Goal: Entertainment & Leisure: Browse casually

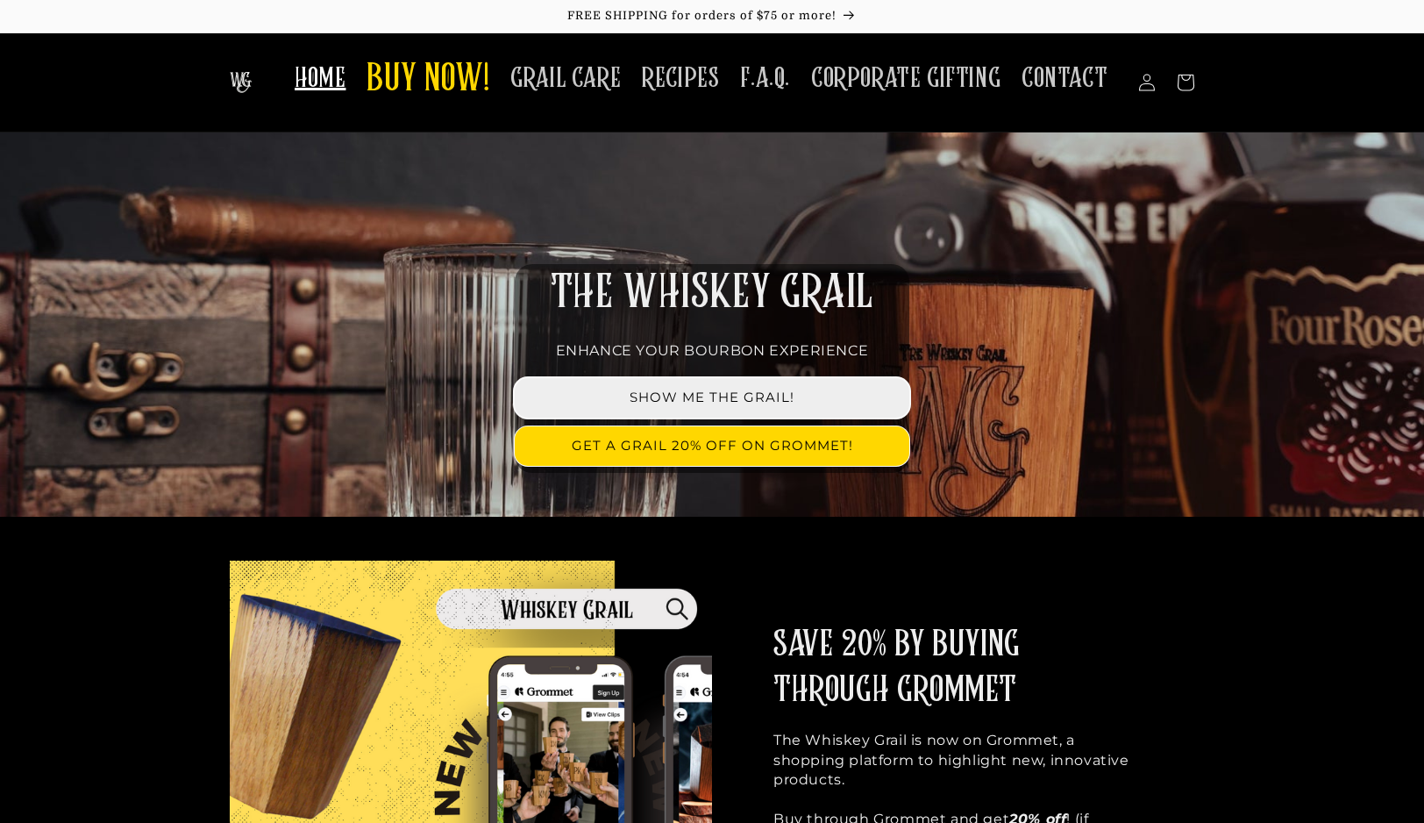
click at [659, 386] on link "SHOW ME THE GRAIL!" at bounding box center [712, 397] width 395 height 39
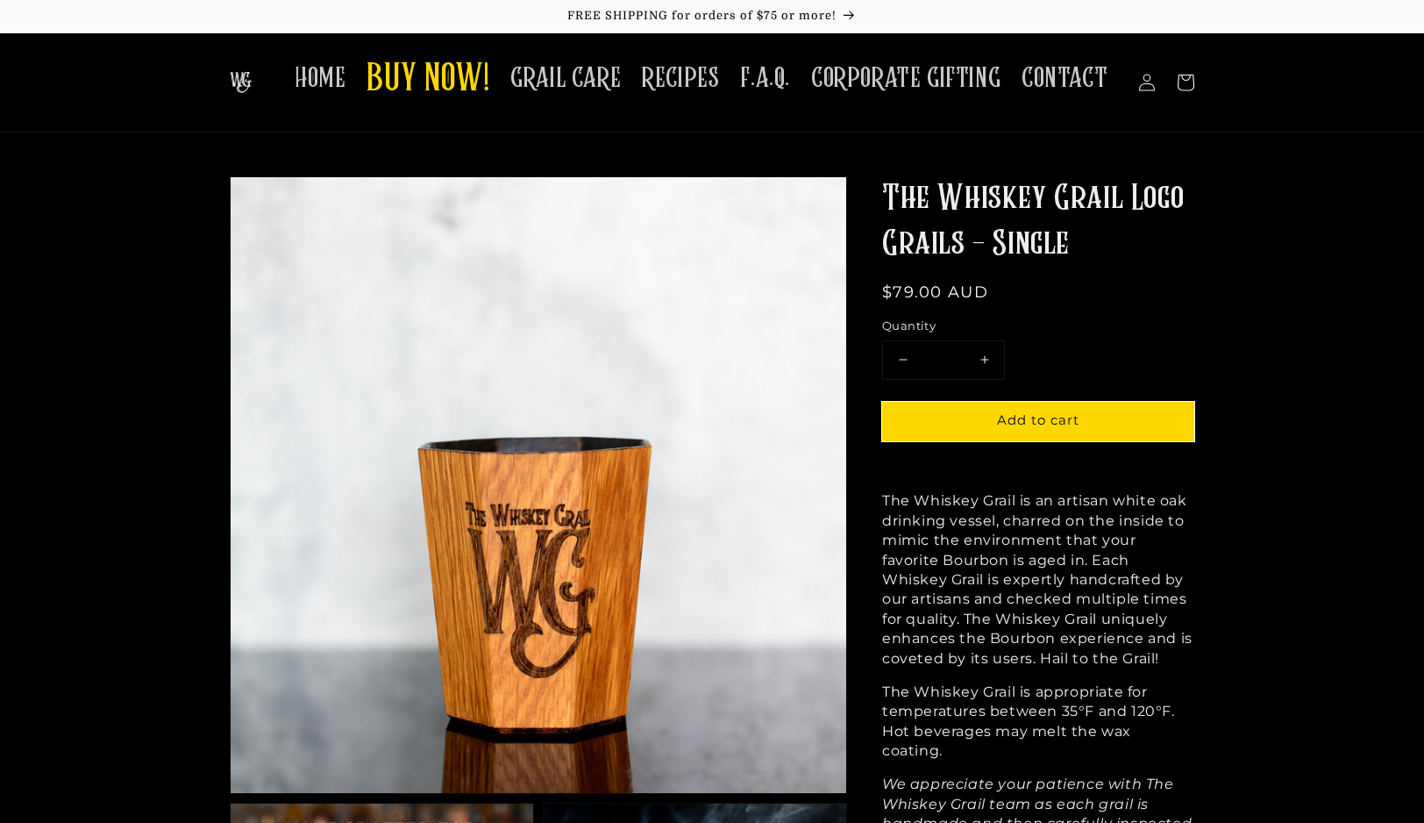
click at [248, 72] on img at bounding box center [241, 82] width 22 height 21
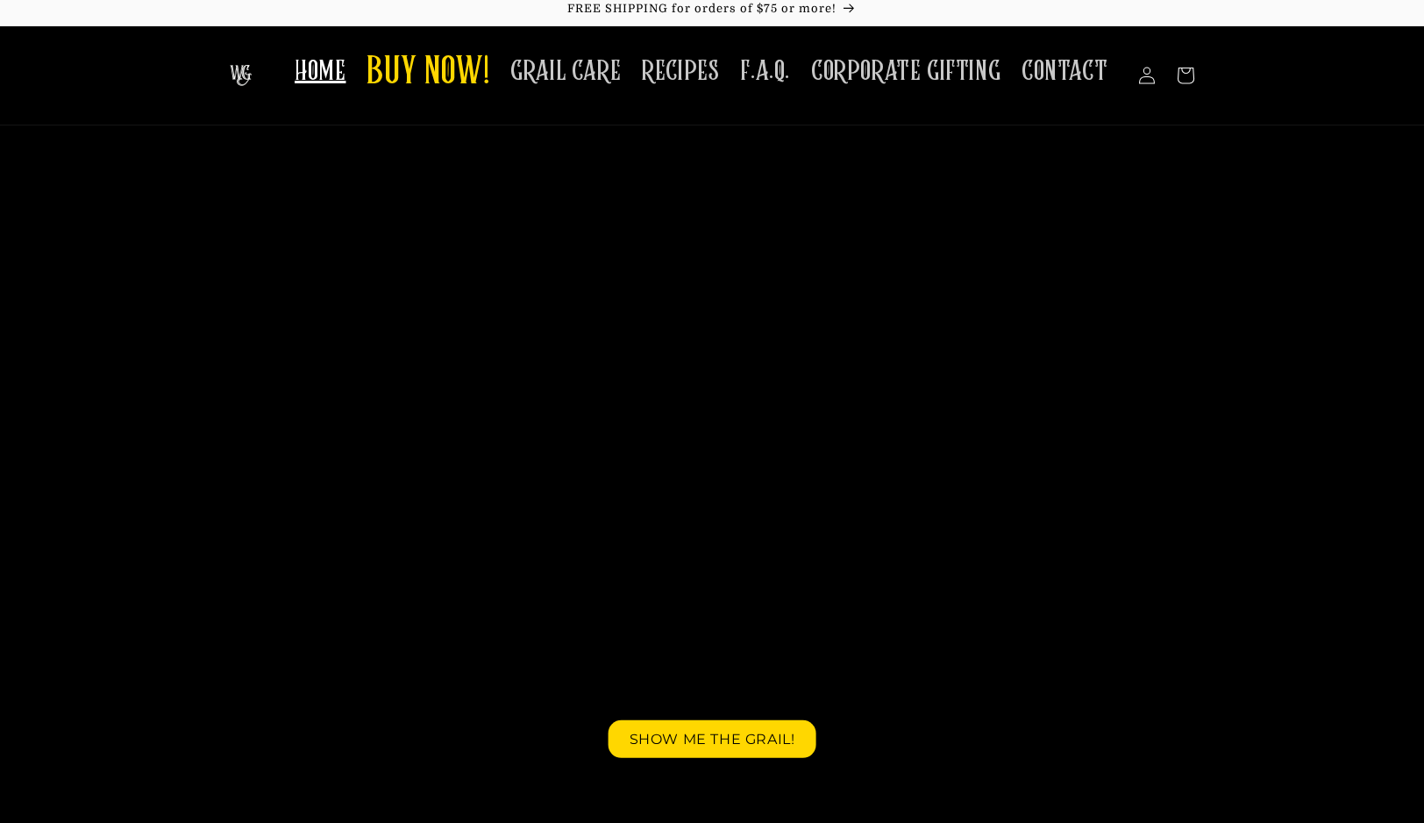
scroll to position [4, 0]
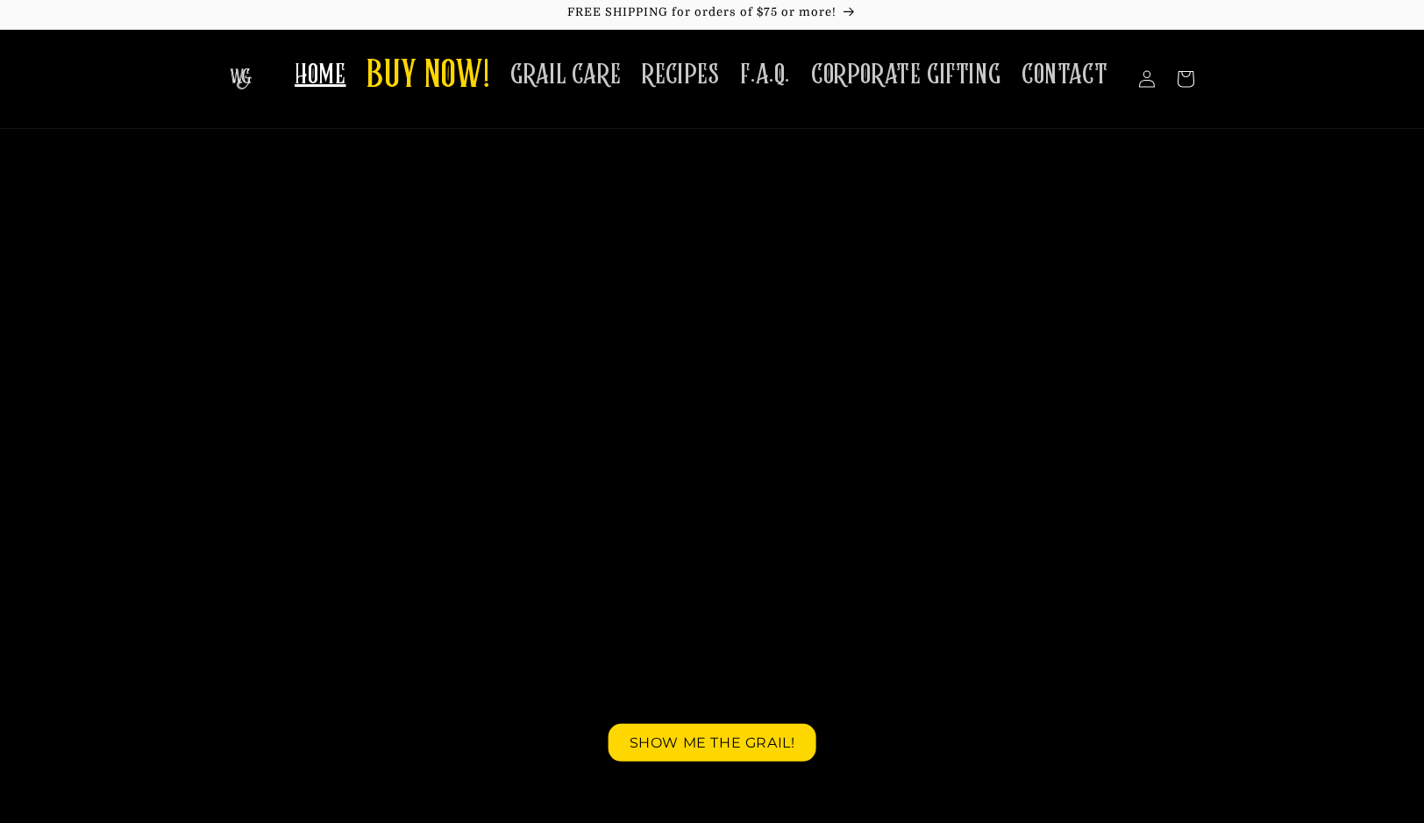
click at [460, 339] on video at bounding box center [712, 529] width 1424 height 712
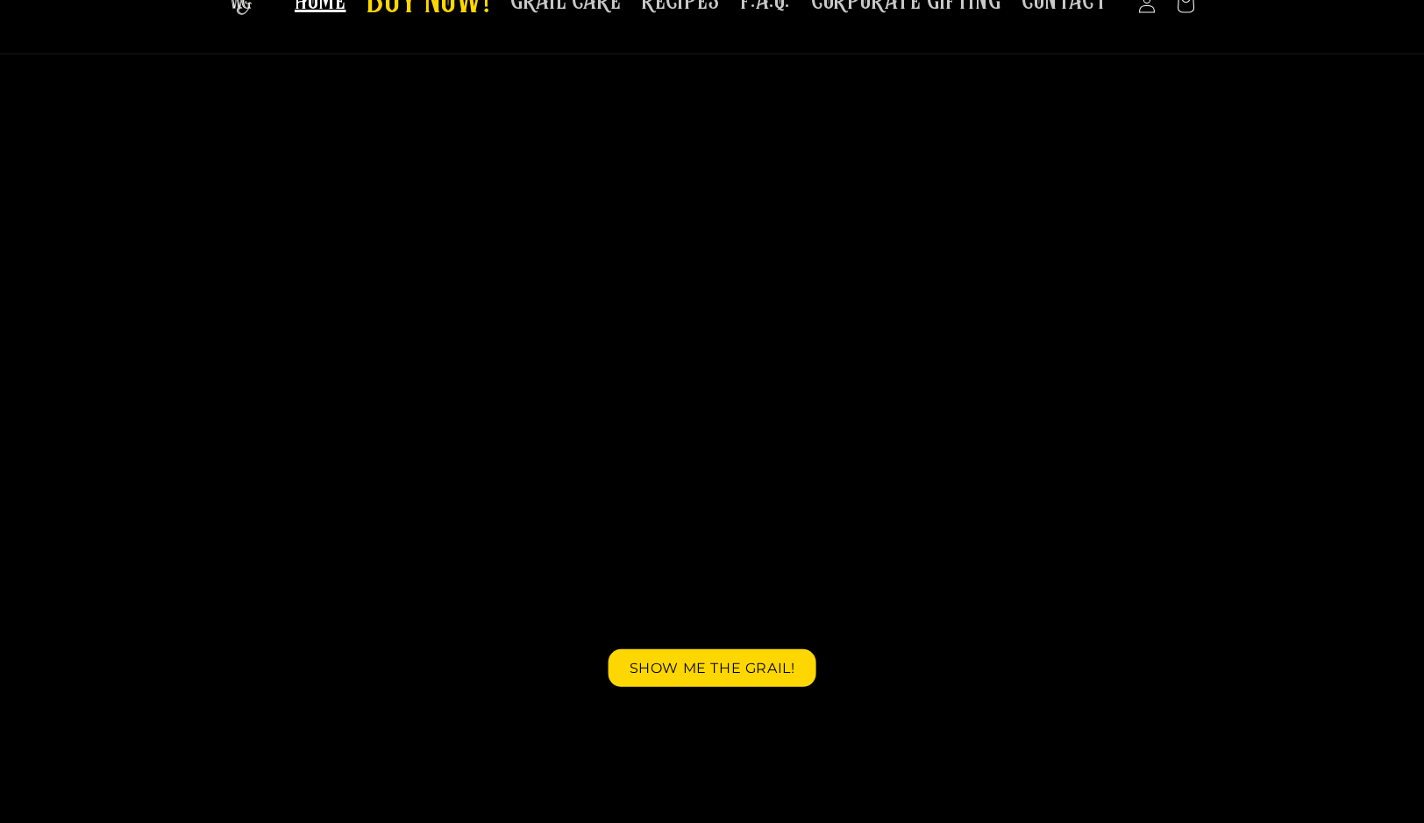
scroll to position [203, 0]
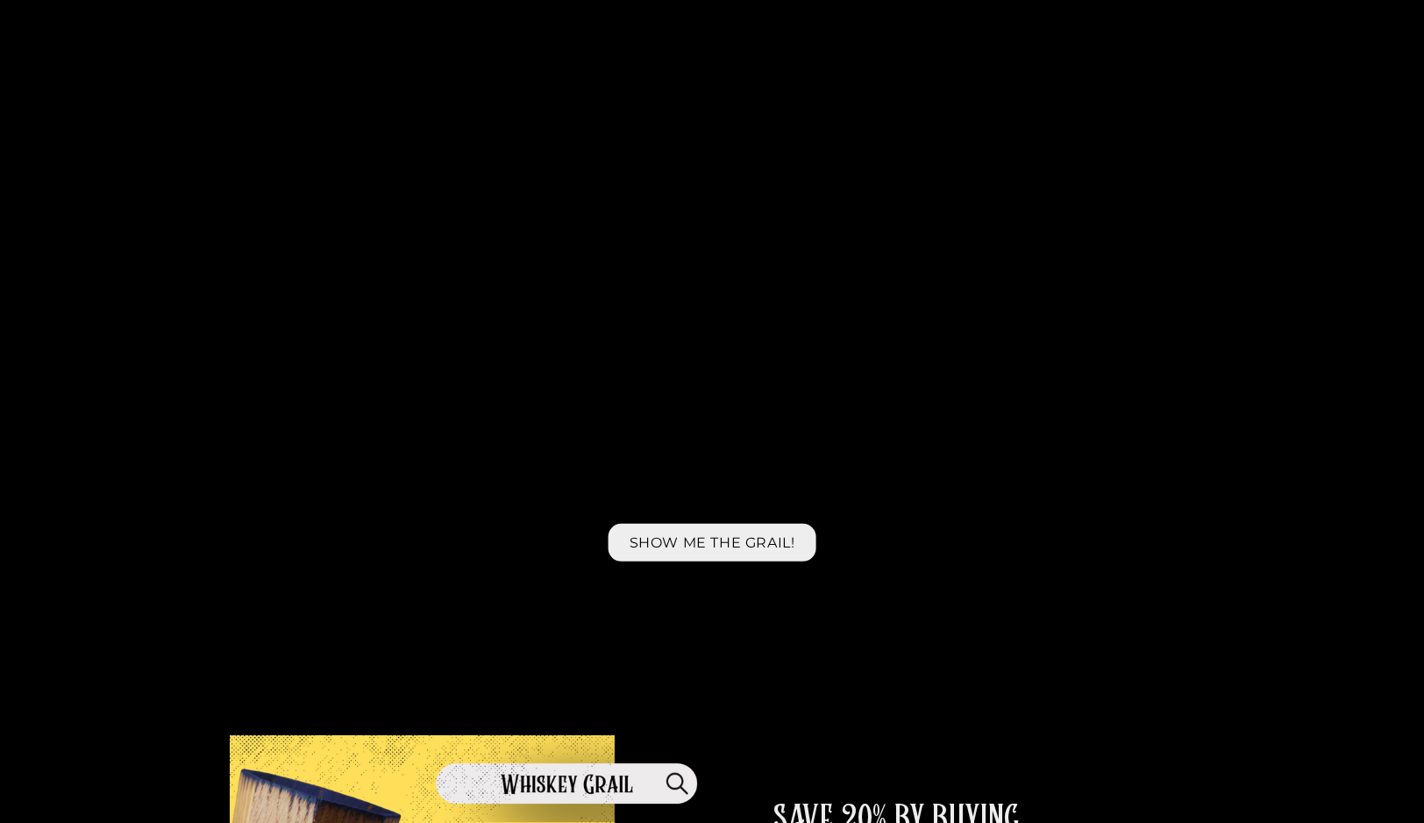
click at [720, 557] on link "SHOW ME THE GRAIL!" at bounding box center [713, 543] width 208 height 38
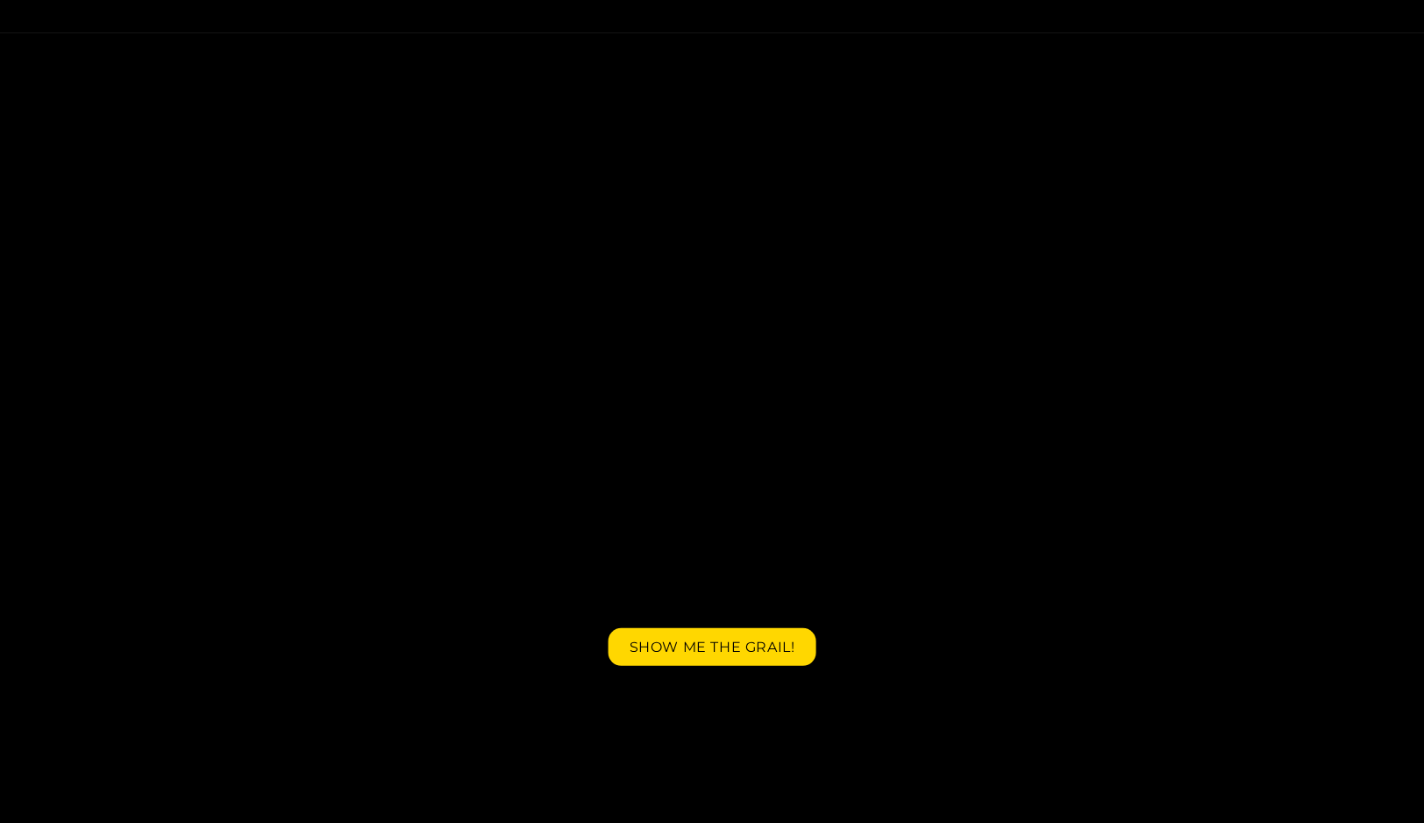
scroll to position [0, 0]
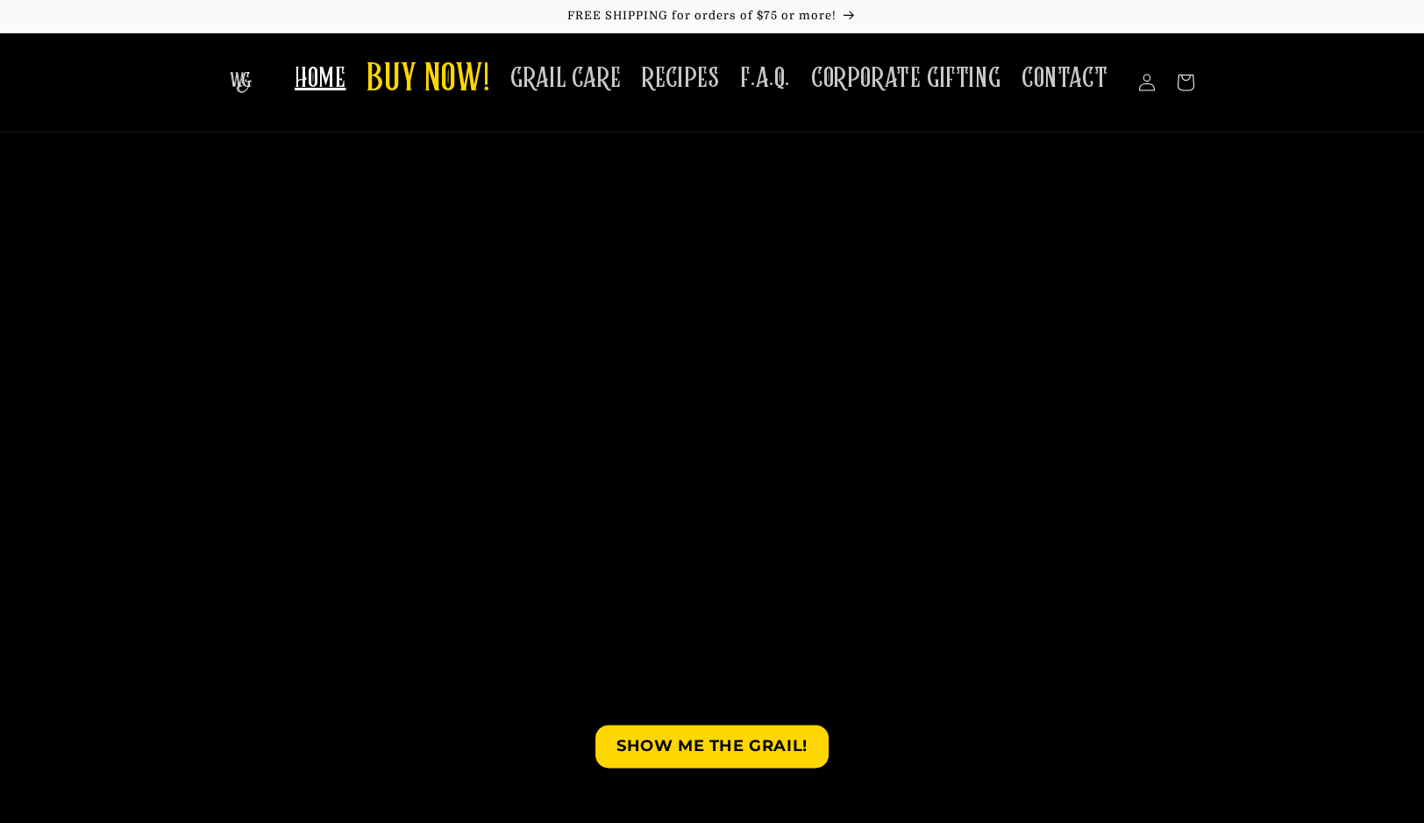
click at [575, 387] on video at bounding box center [712, 532] width 1424 height 712
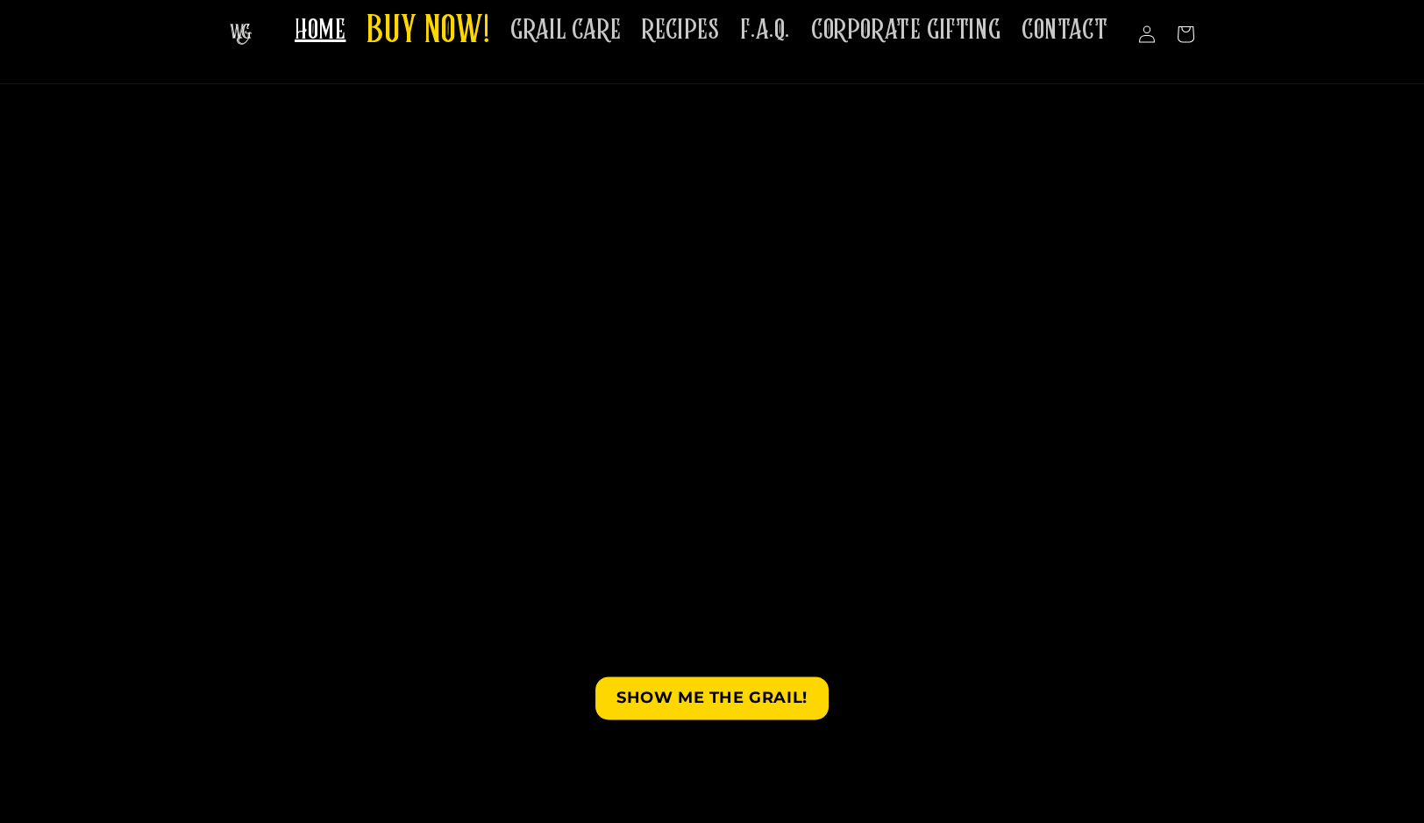
click at [695, 396] on video at bounding box center [712, 484] width 1424 height 712
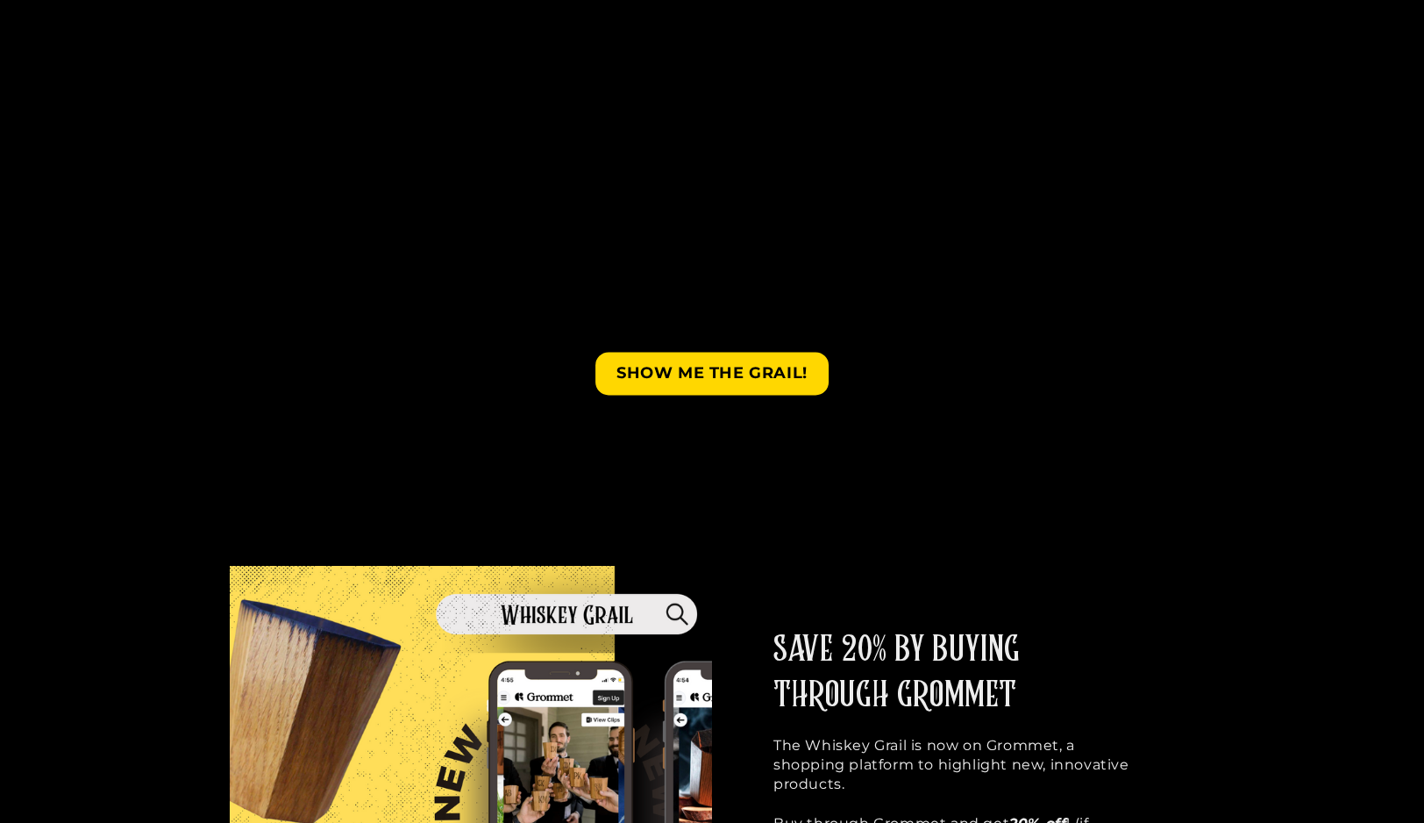
scroll to position [543, 0]
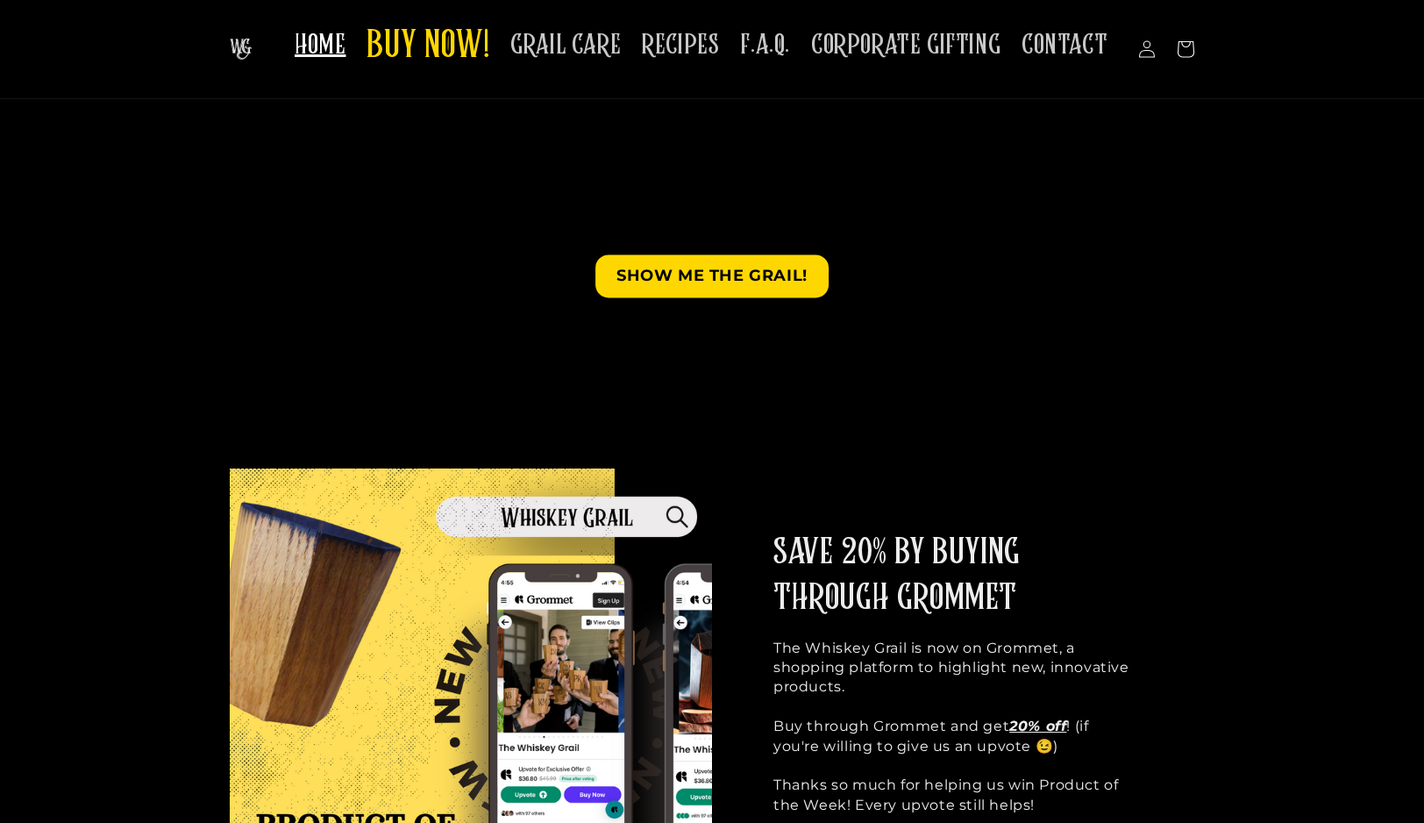
scroll to position [48, 0]
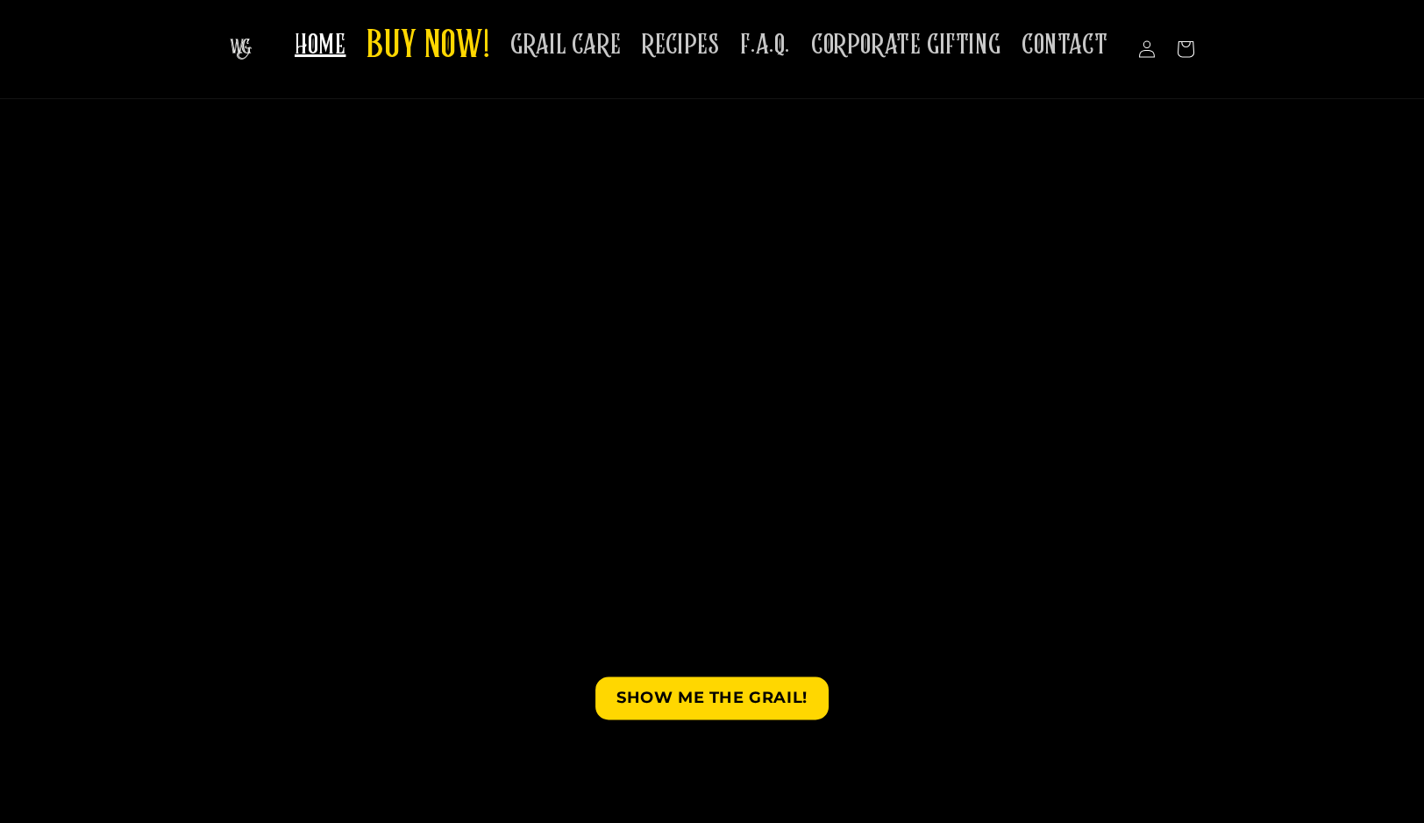
click at [781, 425] on video at bounding box center [712, 484] width 1424 height 712
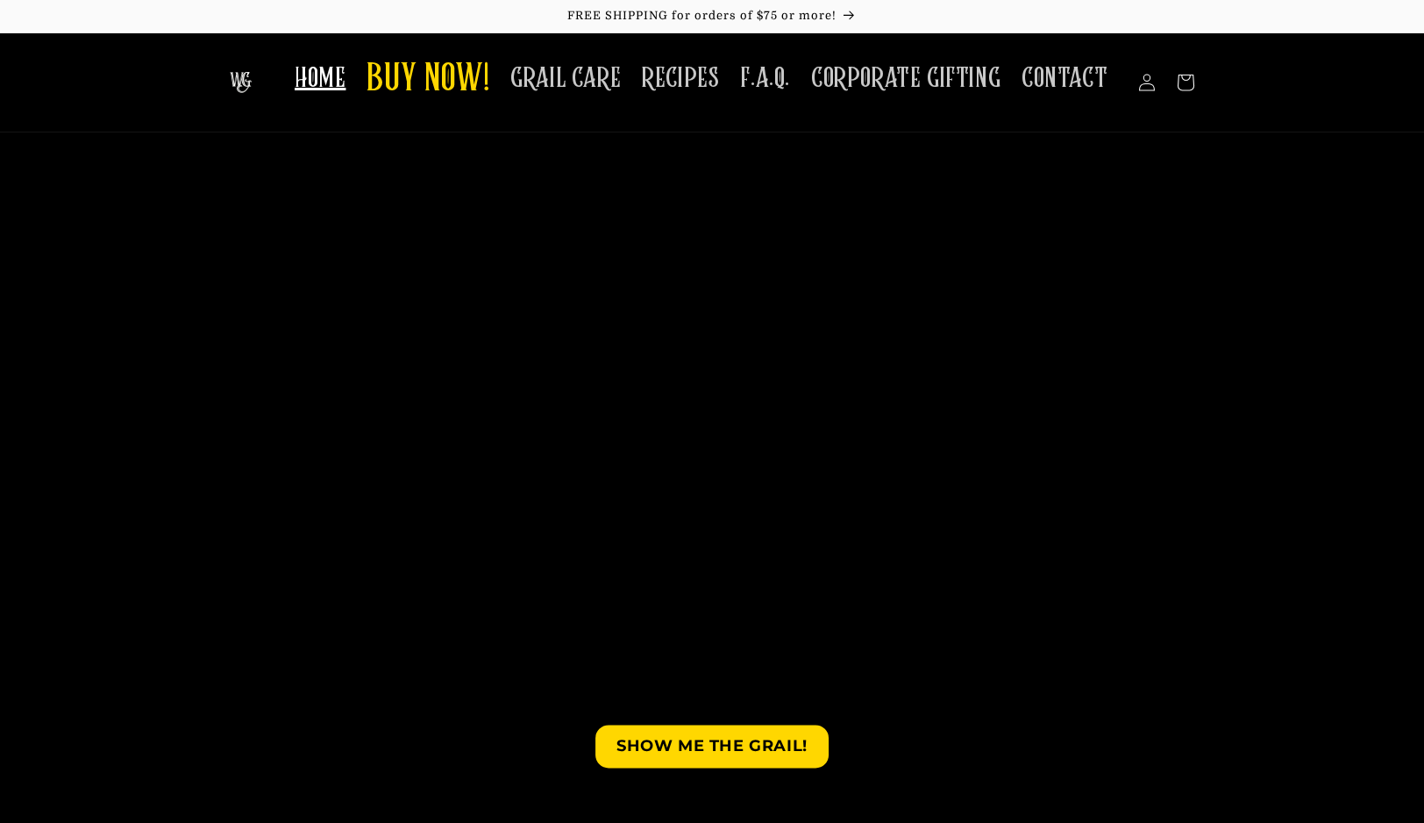
click at [436, 386] on video at bounding box center [712, 532] width 1424 height 712
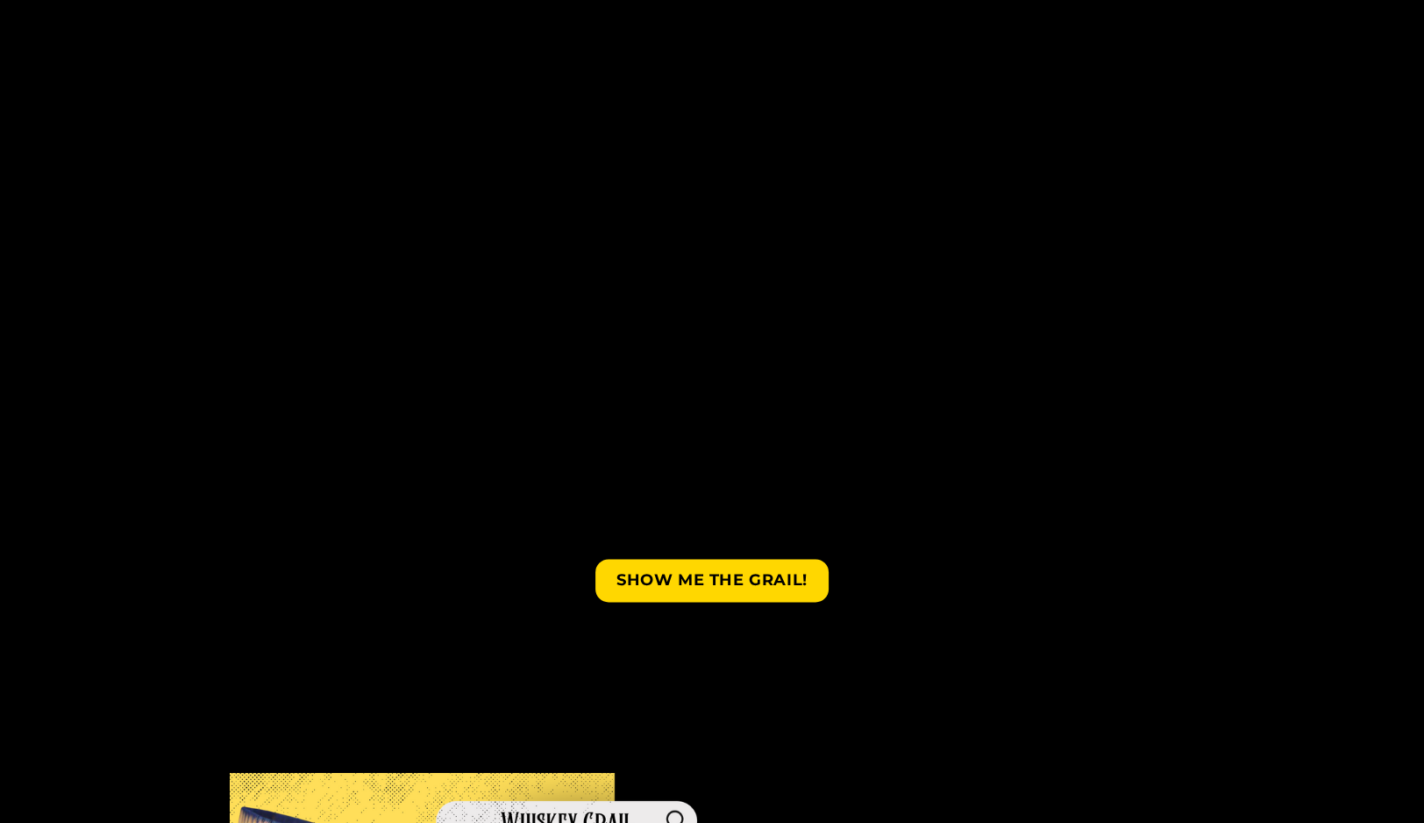
scroll to position [196, 0]
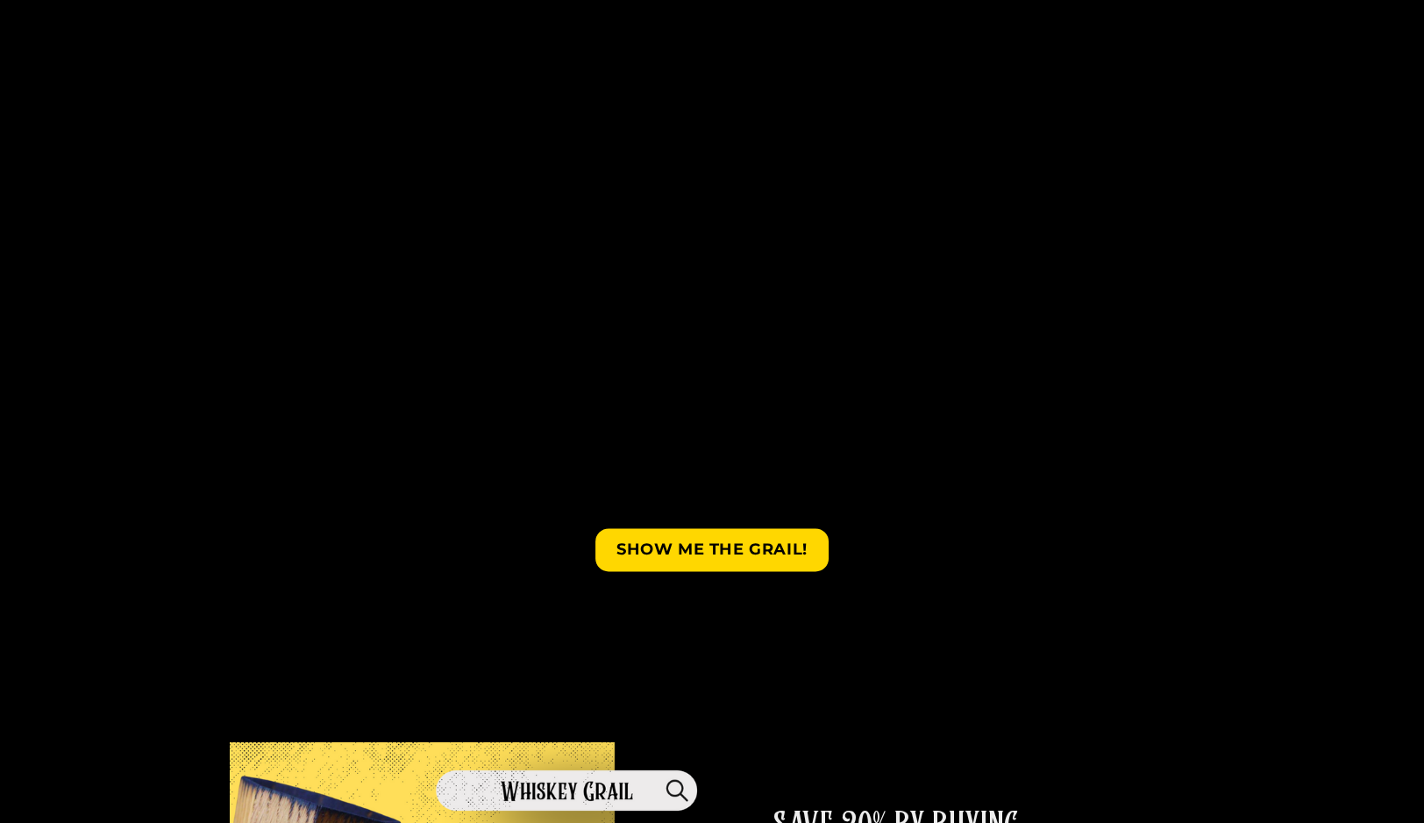
click at [429, 366] on video at bounding box center [712, 336] width 1424 height 712
click at [531, 281] on video at bounding box center [712, 336] width 1424 height 712
click at [606, 267] on video at bounding box center [712, 336] width 1424 height 712
click at [647, 272] on video at bounding box center [712, 336] width 1424 height 712
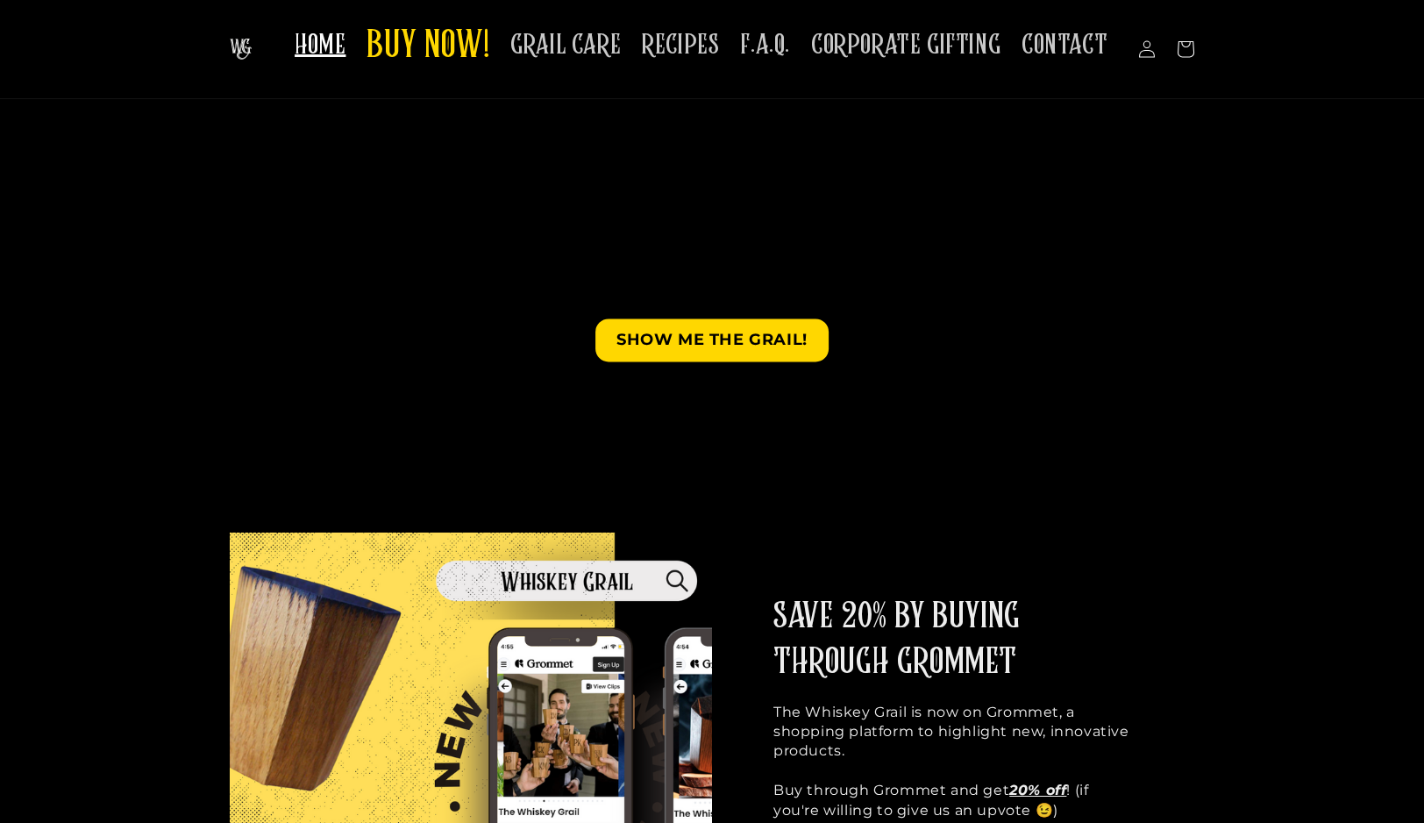
scroll to position [301, 0]
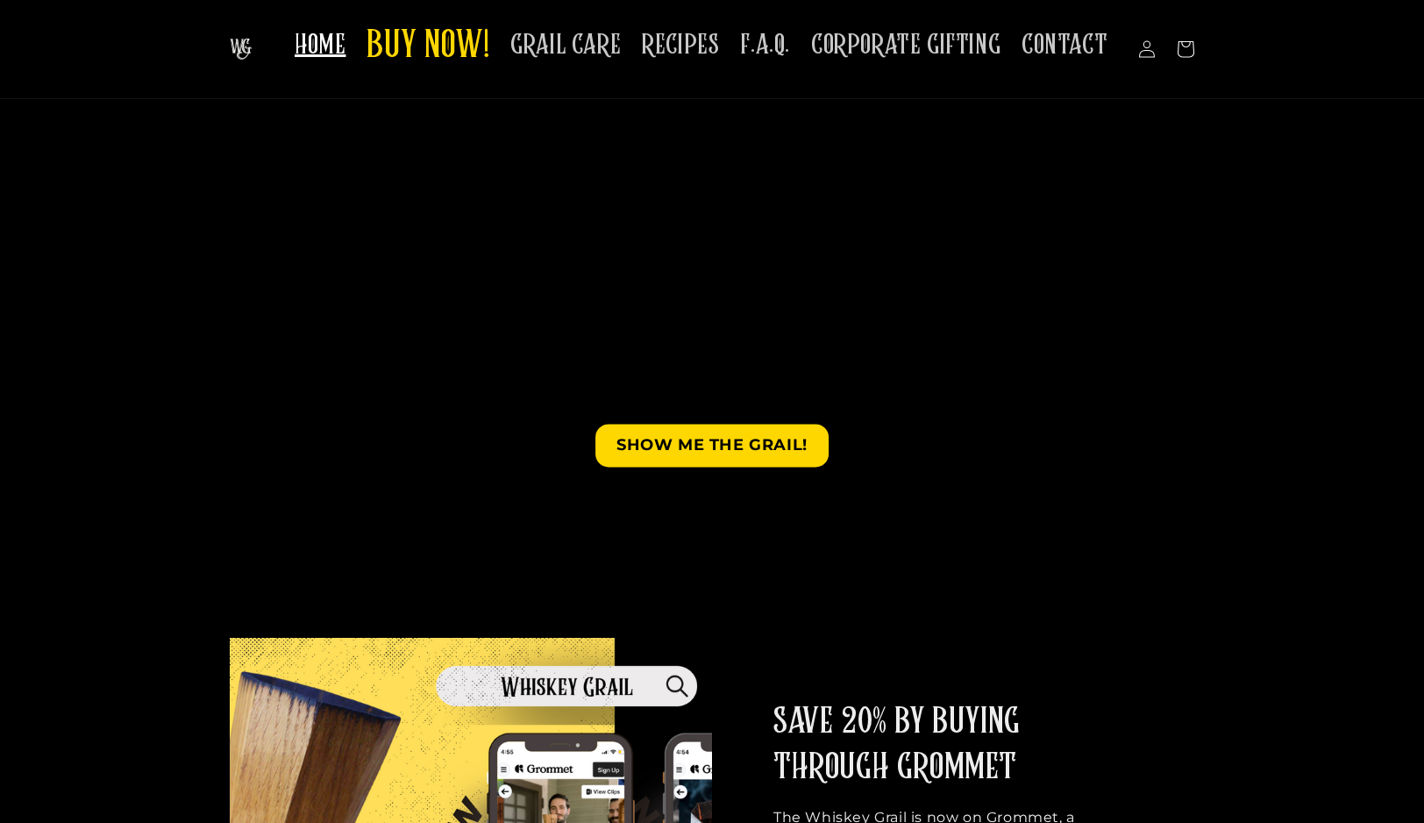
click at [523, 199] on video at bounding box center [712, 231] width 1424 height 712
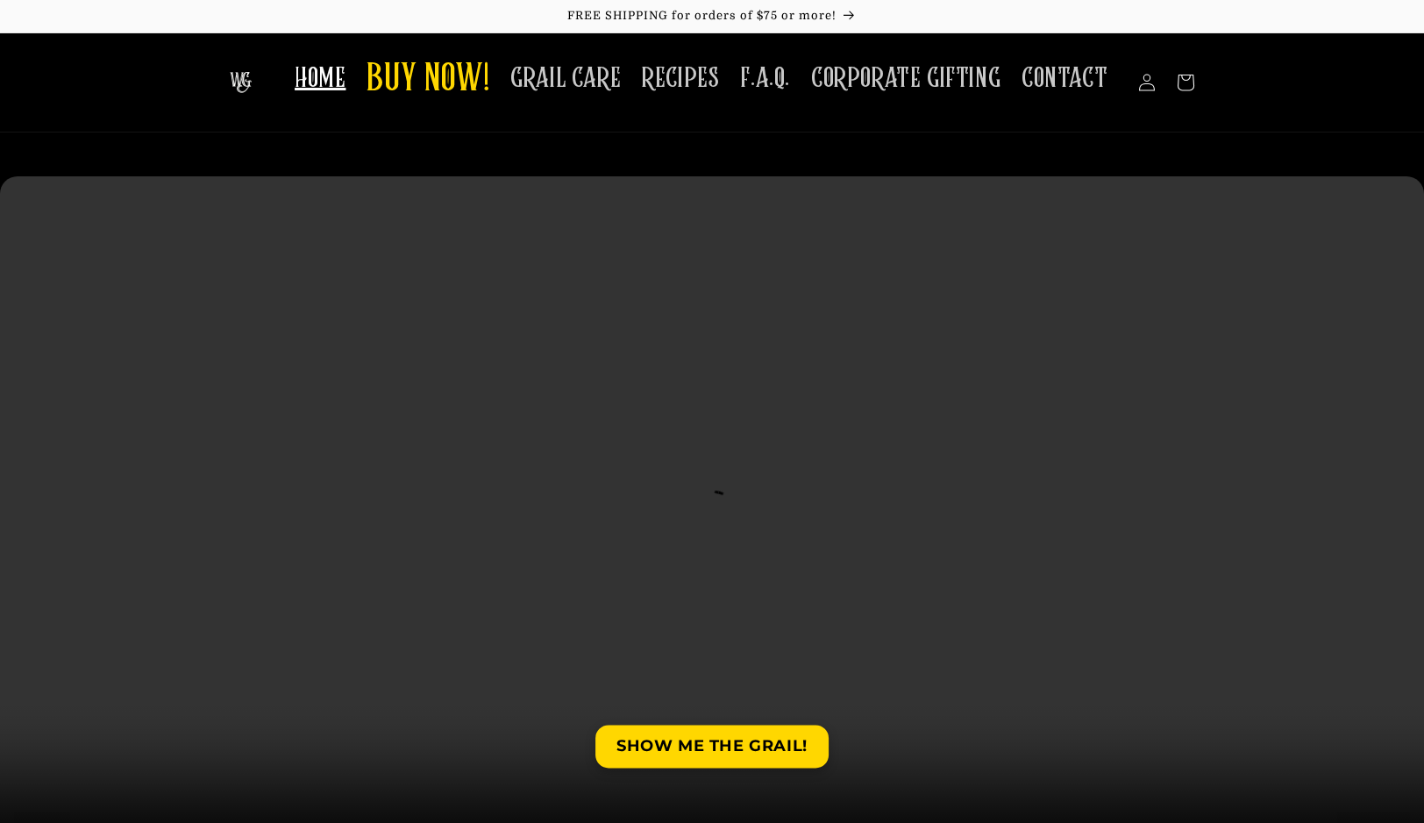
scroll to position [45, 0]
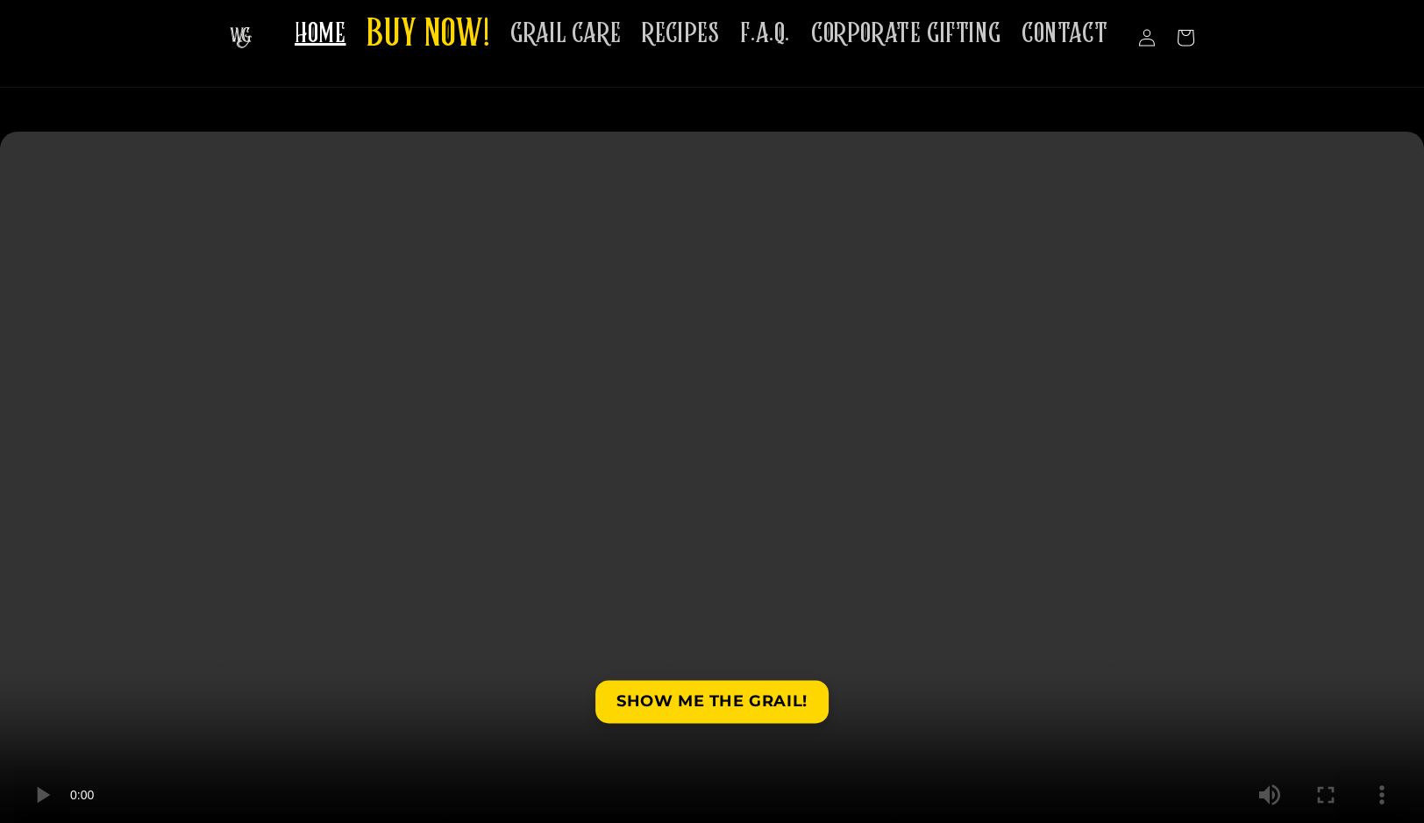
click at [591, 363] on video at bounding box center [712, 488] width 1424 height 712
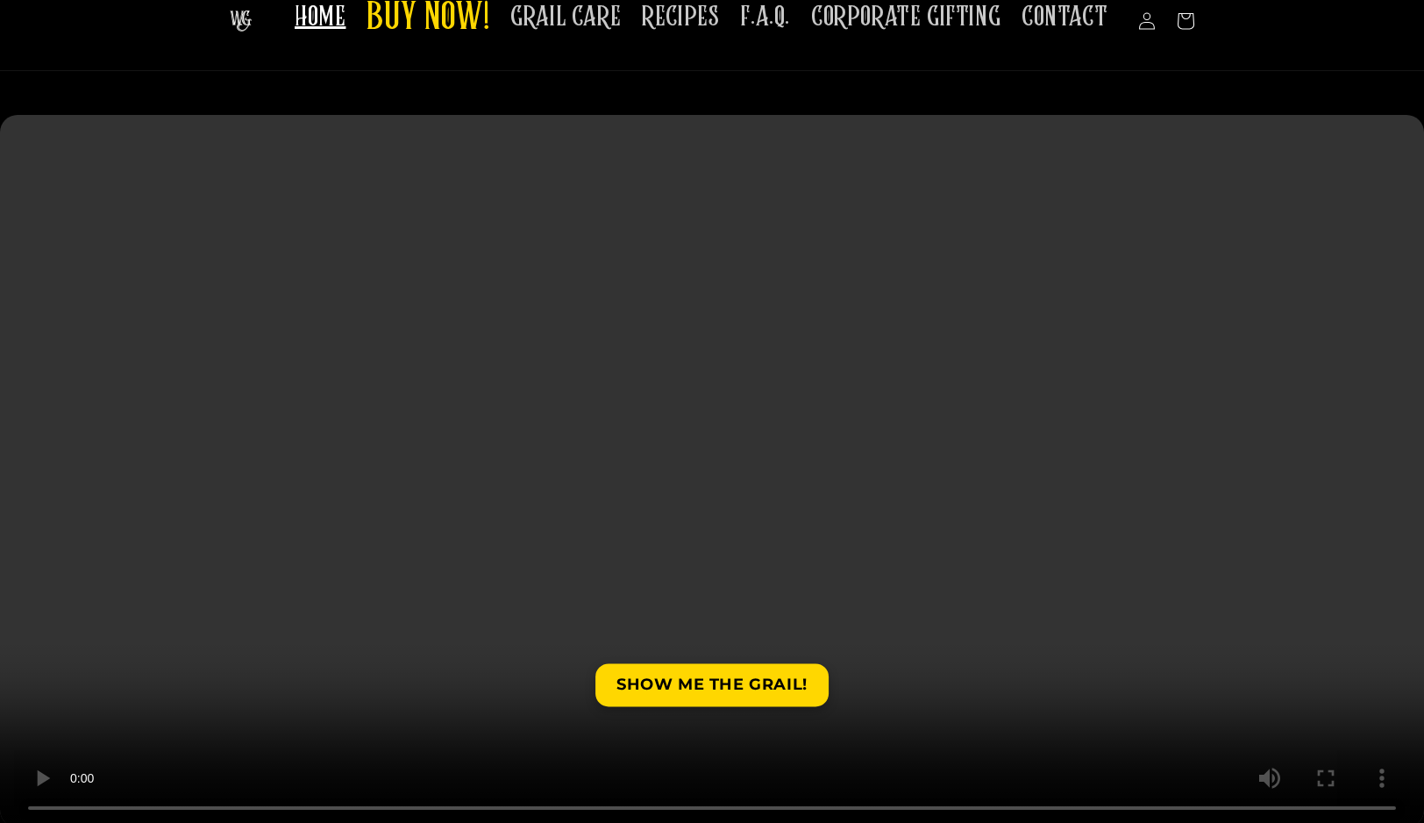
scroll to position [86, 0]
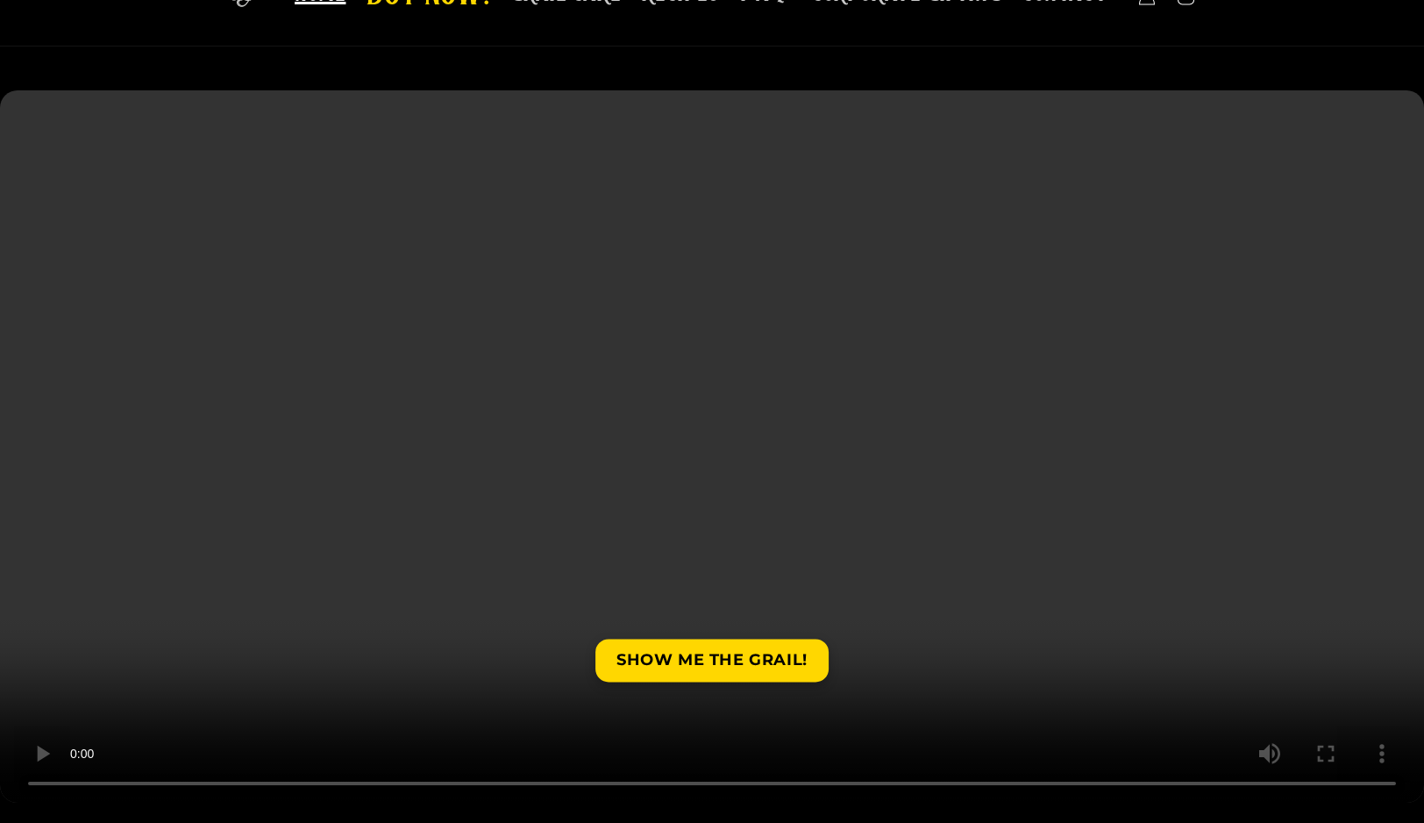
click at [584, 342] on video at bounding box center [712, 446] width 1424 height 712
click at [326, 538] on video at bounding box center [712, 446] width 1424 height 712
click at [402, 490] on video at bounding box center [712, 446] width 1424 height 712
click at [533, 469] on video at bounding box center [712, 446] width 1424 height 712
click at [534, 468] on video at bounding box center [712, 446] width 1424 height 712
